Goal: Information Seeking & Learning: Learn about a topic

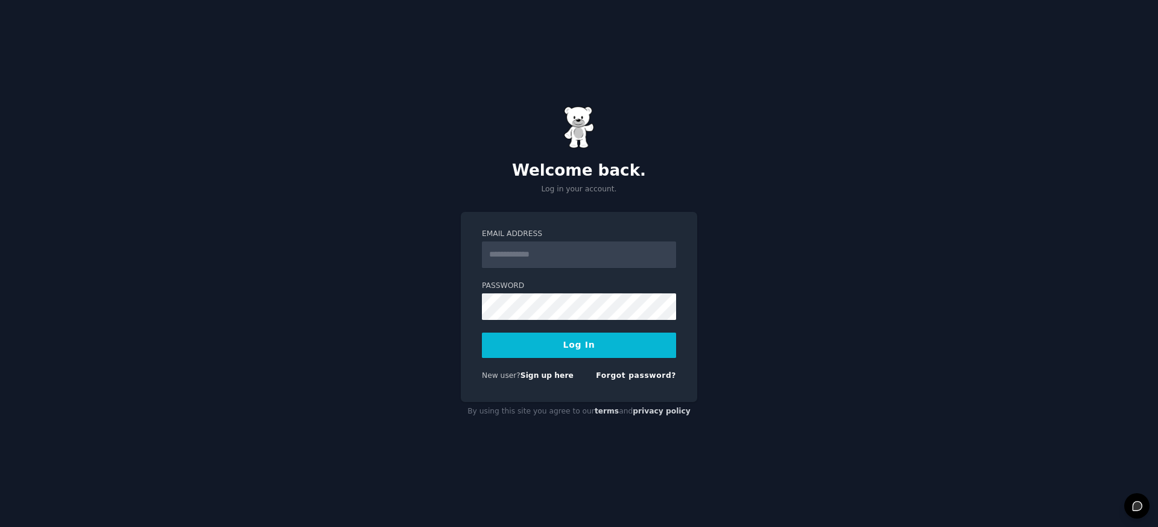
click at [533, 259] on input "Email Address" at bounding box center [579, 254] width 194 height 27
type input "**********"
click at [552, 352] on button "Log In" at bounding box center [579, 344] width 194 height 25
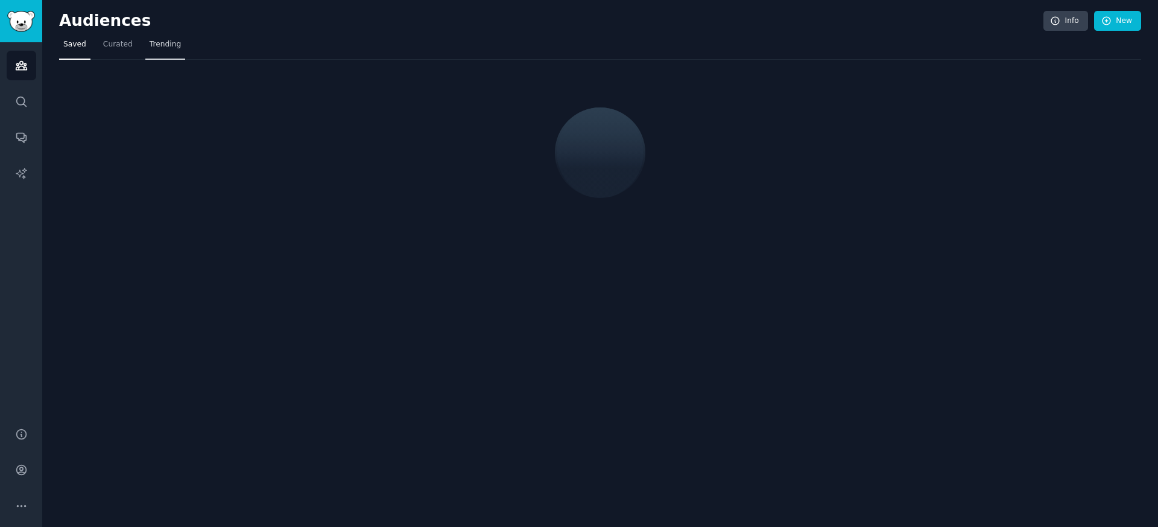
click at [163, 52] on link "Trending" at bounding box center [165, 47] width 40 height 25
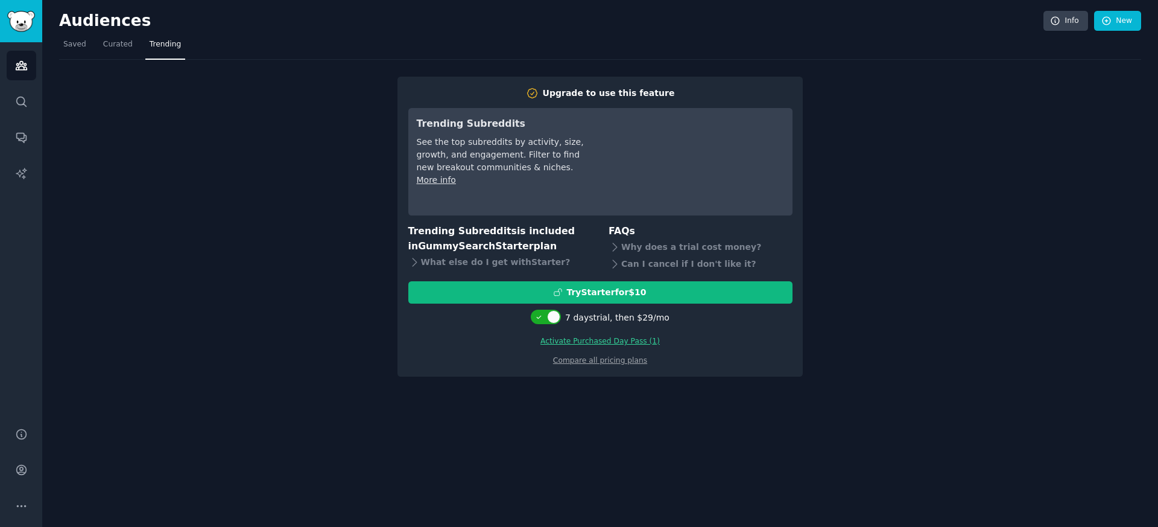
click at [868, 267] on div "Upgrade to use this feature Trending Subreddits See the top subreddits by activ…" at bounding box center [600, 218] width 1082 height 317
drag, startPoint x: 337, startPoint y: 249, endPoint x: 279, endPoint y: 203, distance: 74.2
click at [337, 249] on div "Upgrade to use this feature Trending Subreddits See the top subreddits by activ…" at bounding box center [600, 218] width 1082 height 317
click at [126, 55] on link "Curated" at bounding box center [118, 47] width 38 height 25
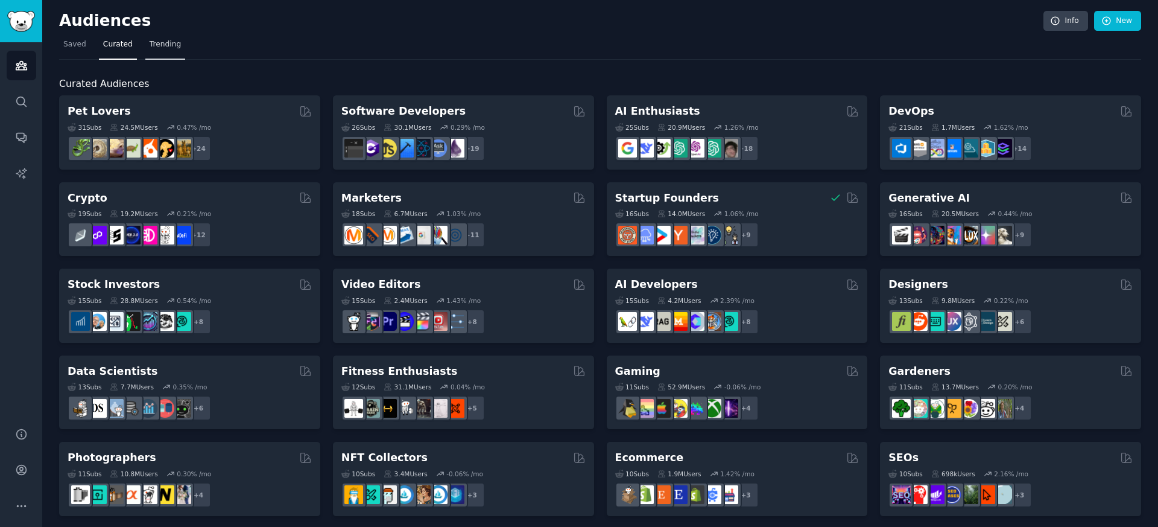
click at [172, 46] on span "Trending" at bounding box center [165, 44] width 31 height 11
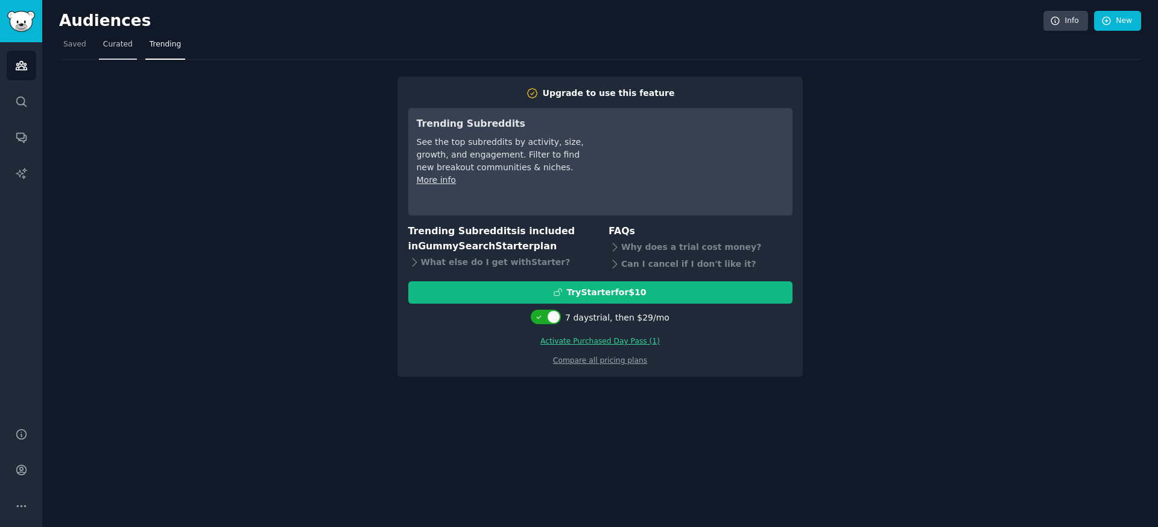
click at [113, 45] on span "Curated" at bounding box center [118, 44] width 30 height 11
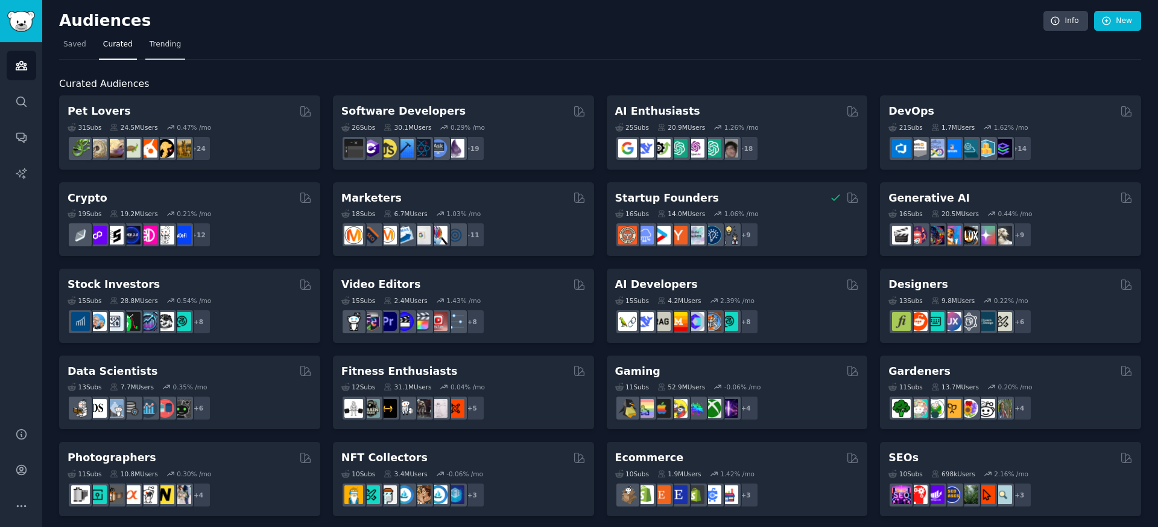
click at [166, 47] on span "Trending" at bounding box center [165, 44] width 31 height 11
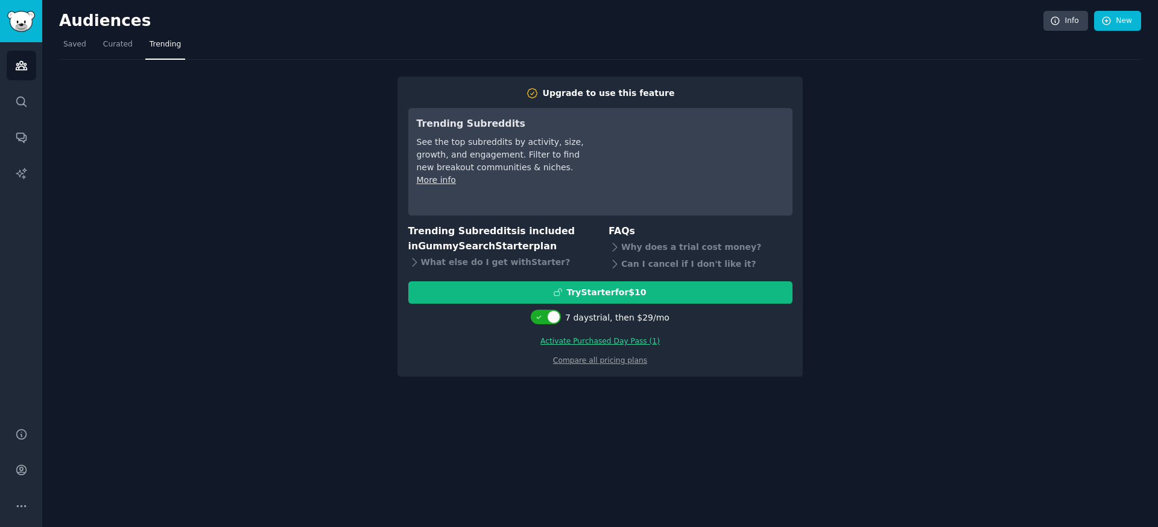
click at [240, 112] on div "Upgrade to use this feature Trending Subreddits See the top subreddits by activ…" at bounding box center [600, 218] width 1082 height 317
click at [126, 54] on link "Curated" at bounding box center [118, 47] width 38 height 25
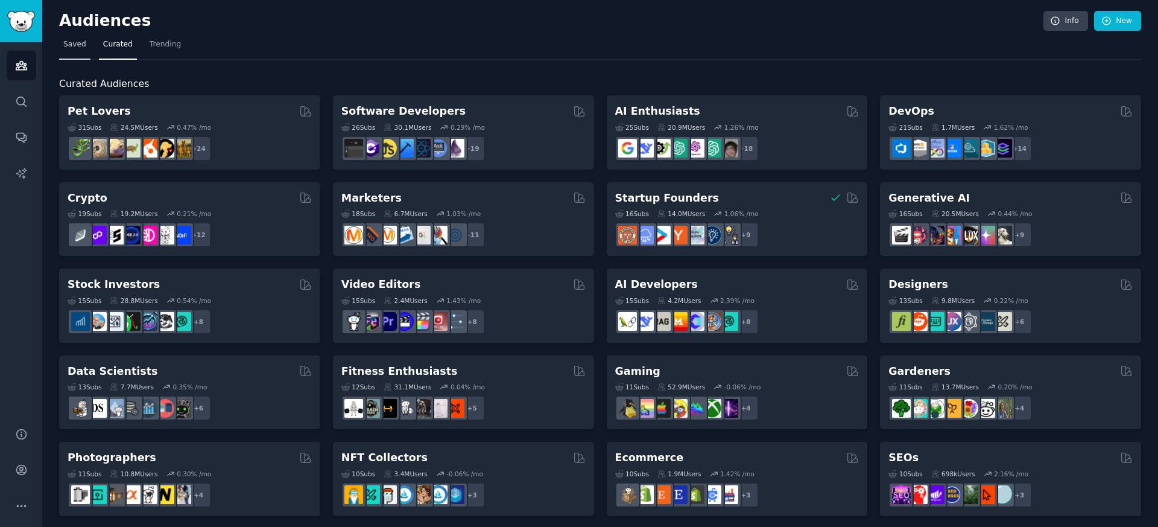
click at [87, 49] on link "Saved" at bounding box center [74, 47] width 31 height 25
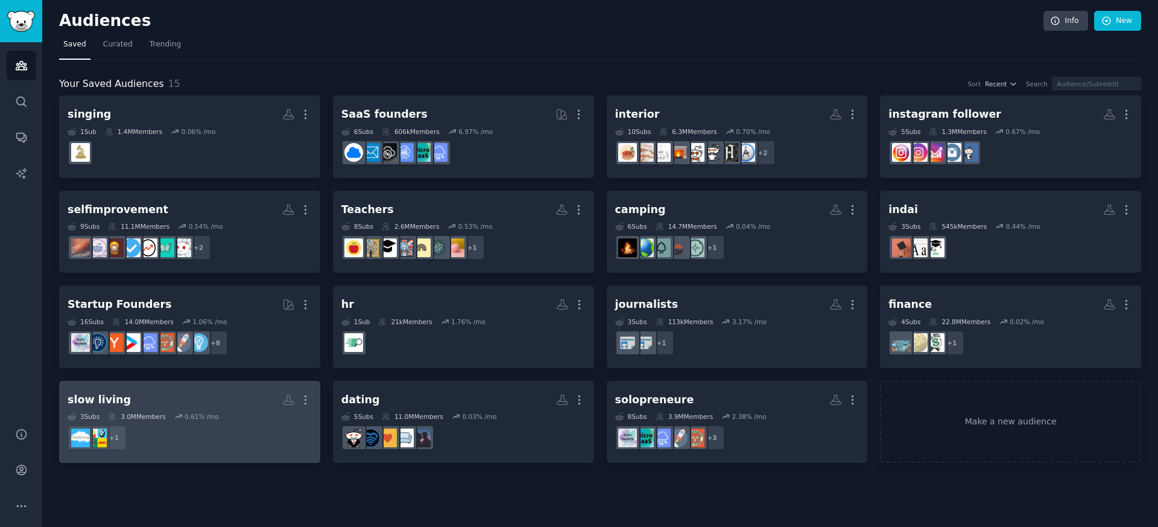
click at [216, 394] on h2 "slow living More" at bounding box center [190, 399] width 244 height 21
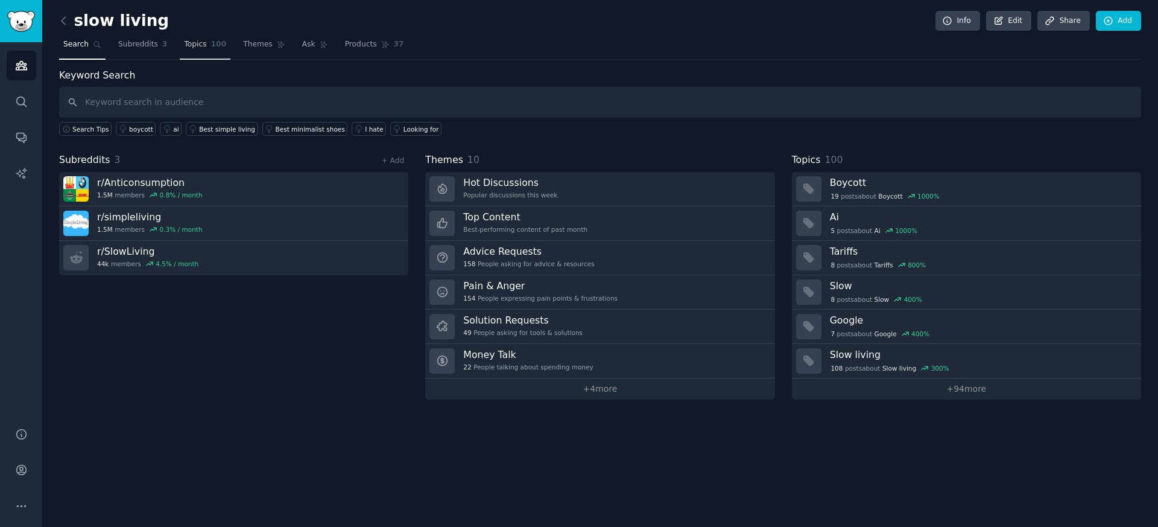
click at [191, 48] on span "Topics" at bounding box center [195, 44] width 22 height 11
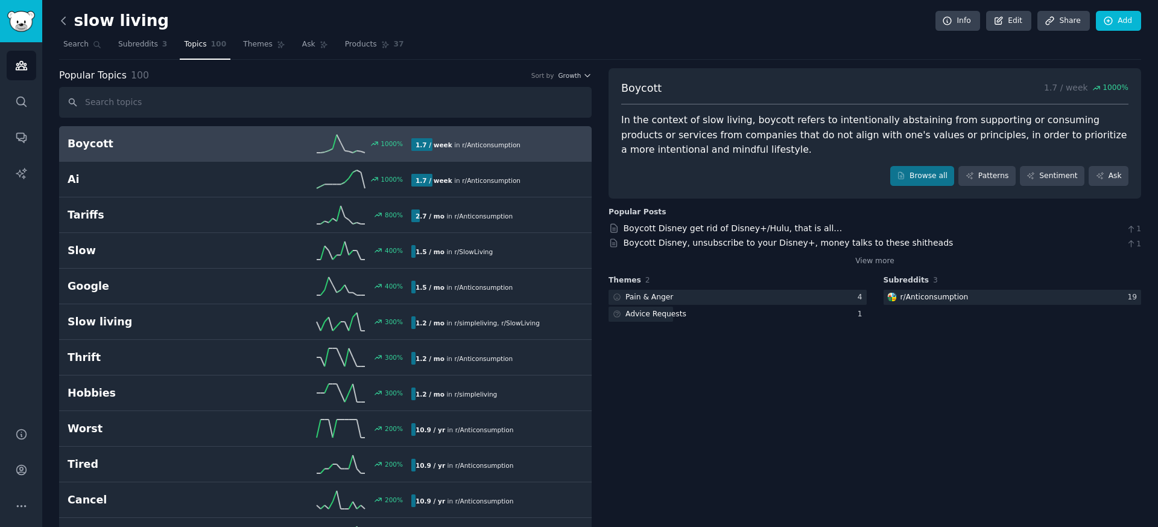
click at [63, 22] on icon at bounding box center [64, 20] width 4 height 7
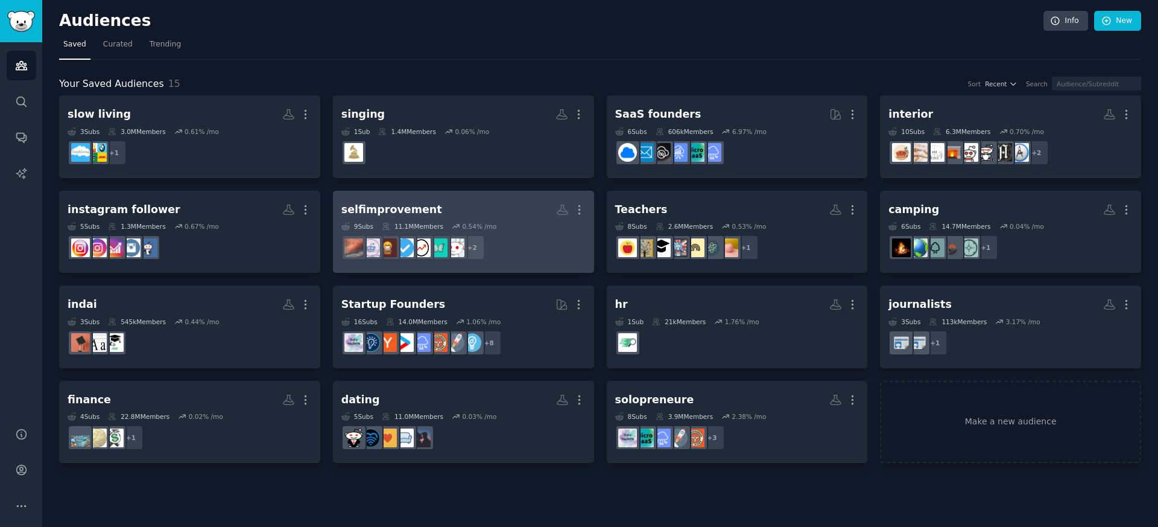
click at [387, 197] on link "selfimprovement More 9 Sub s 11.1M Members 0.54 % /mo + 2" at bounding box center [463, 232] width 261 height 83
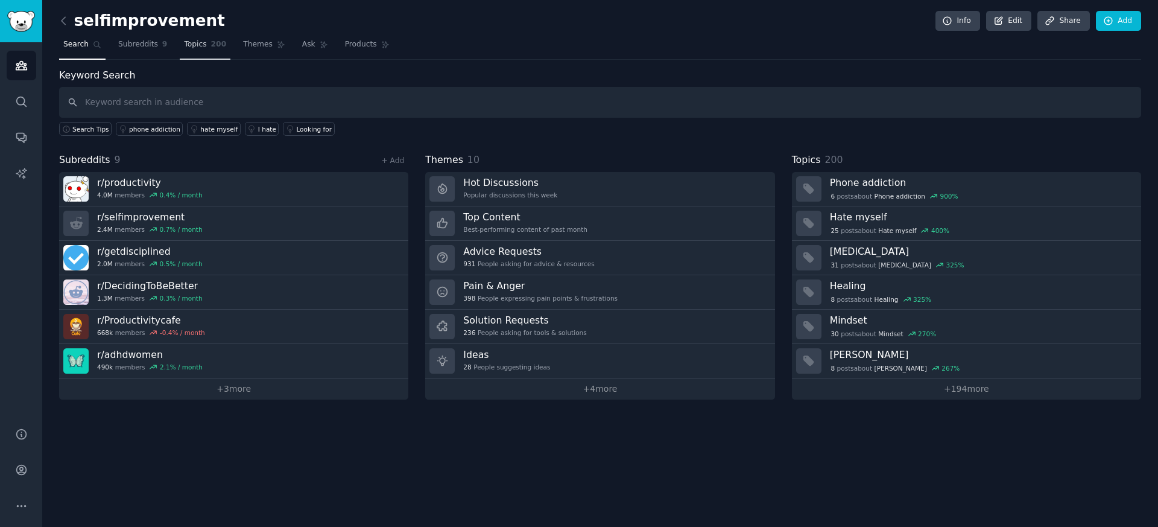
click at [216, 46] on span "200" at bounding box center [219, 44] width 16 height 11
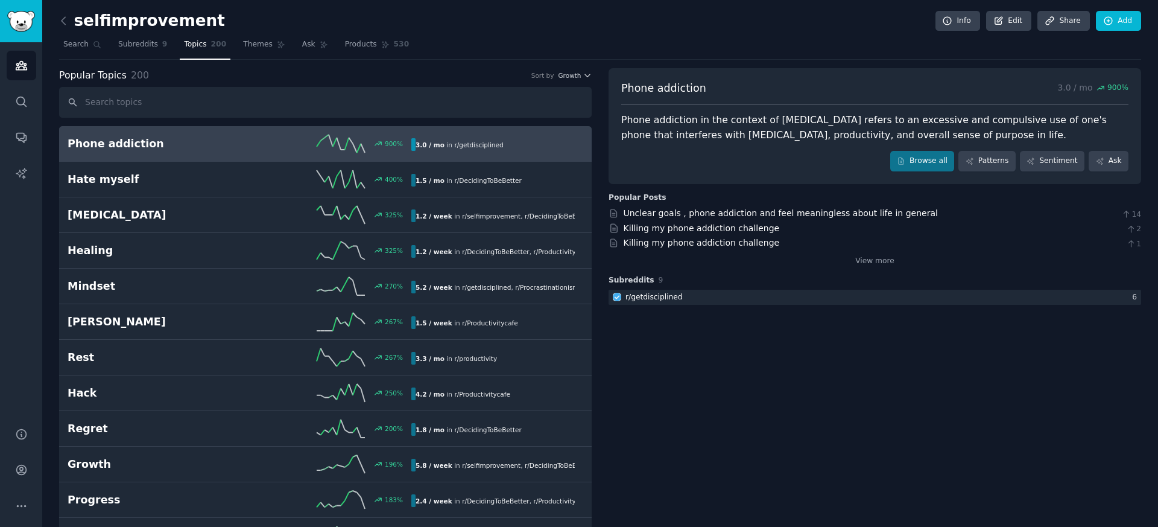
click at [233, 147] on h2 "Phone addiction" at bounding box center [154, 143] width 172 height 15
click at [80, 51] on link "Search" at bounding box center [82, 47] width 46 height 25
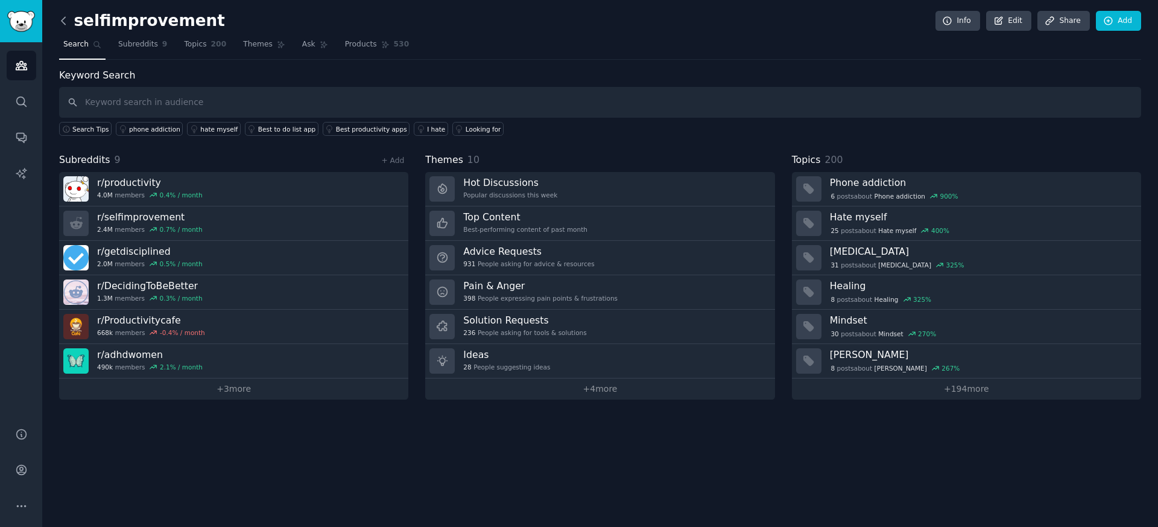
click at [65, 21] on icon at bounding box center [63, 20] width 13 height 13
